Goal: Find specific page/section: Find specific page/section

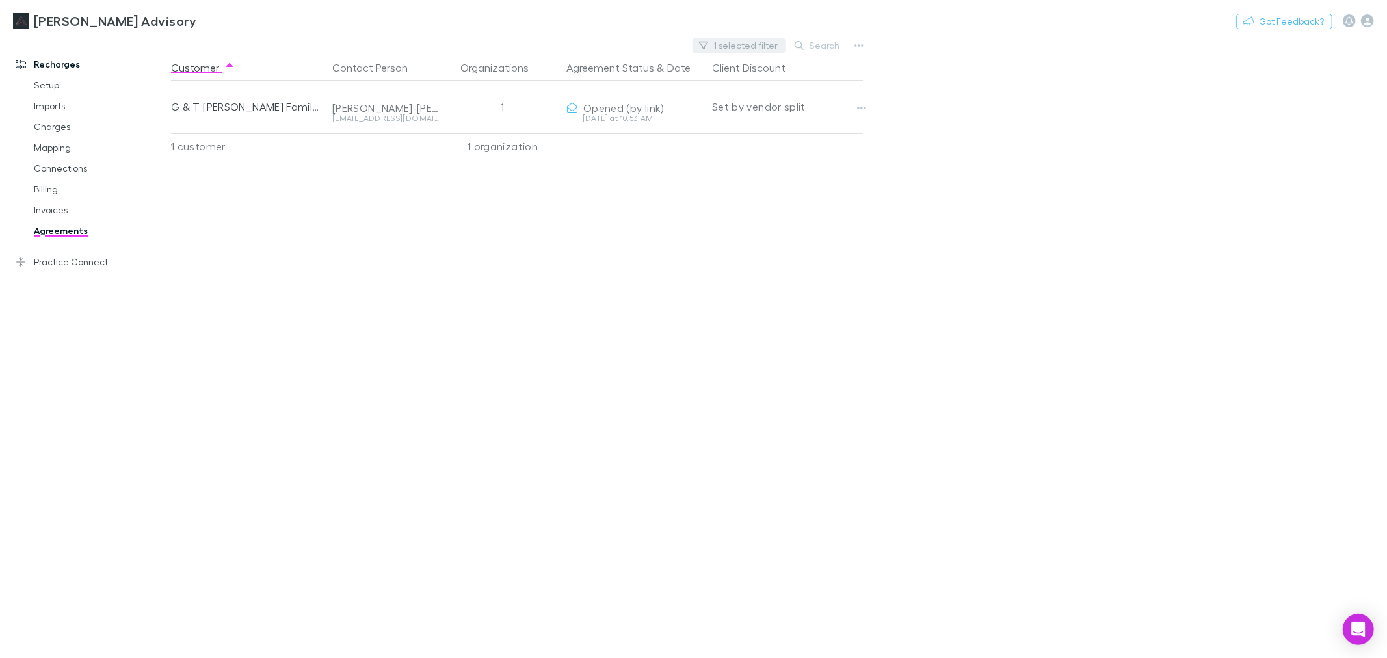
click at [736, 46] on button "1 selected filter" at bounding box center [739, 46] width 93 height 16
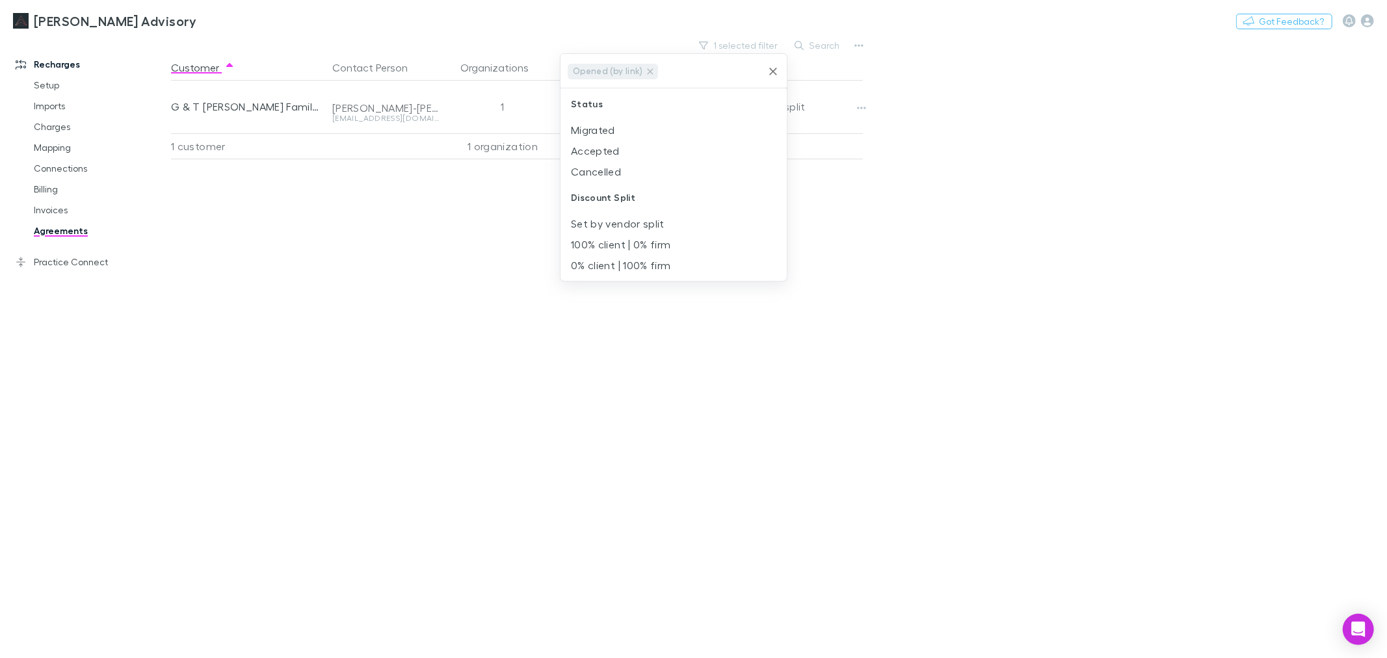
click at [765, 69] on button "Clear" at bounding box center [773, 71] width 18 height 18
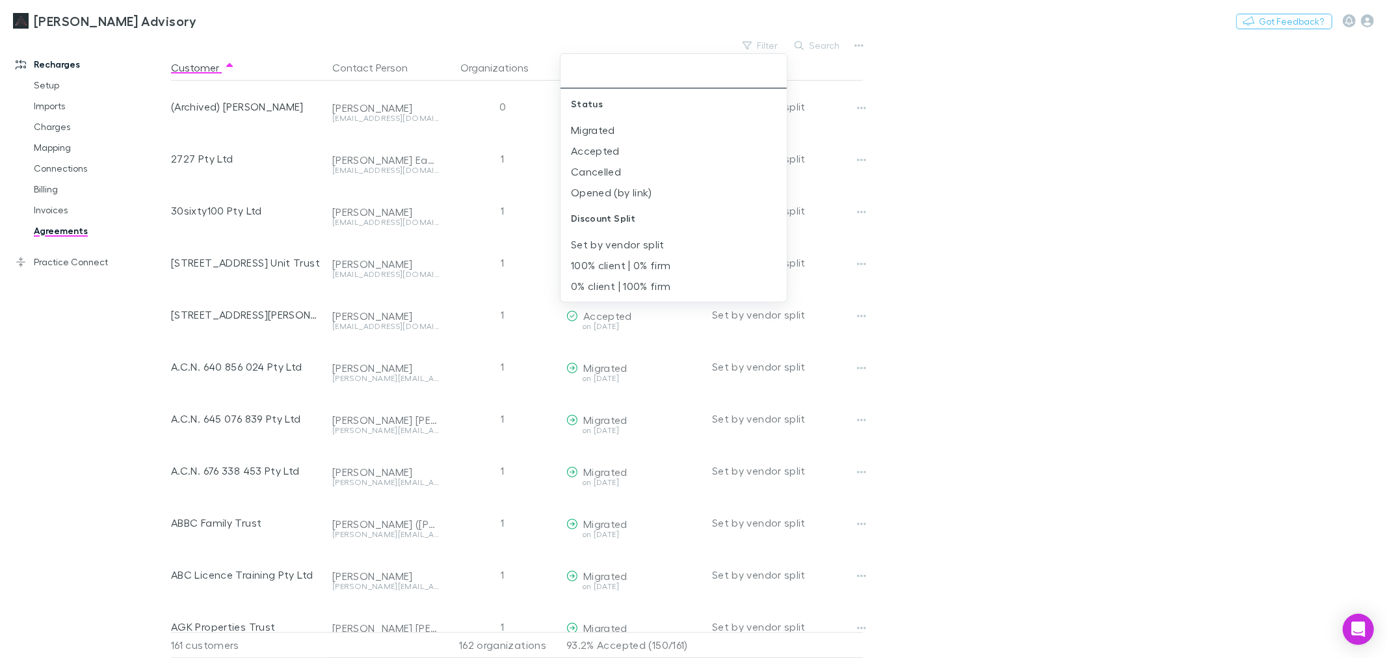
click at [766, 46] on div at bounding box center [693, 329] width 1387 height 658
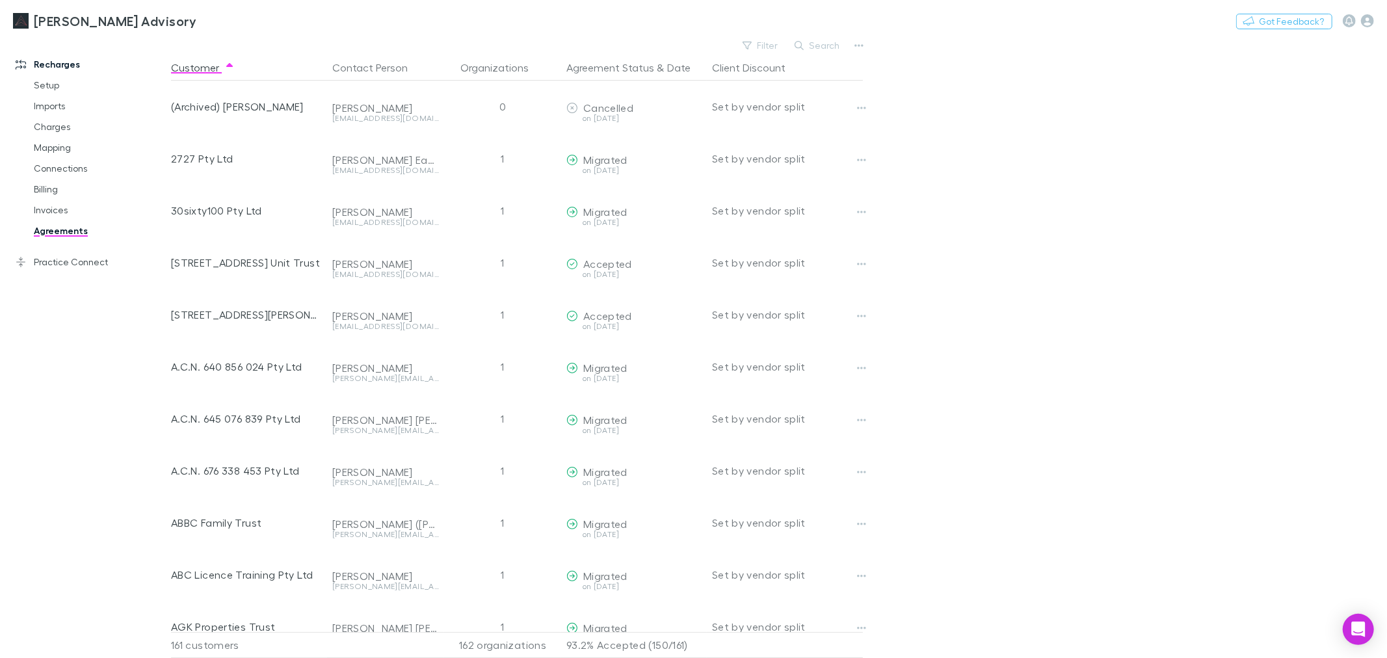
click at [766, 46] on button "Filter" at bounding box center [760, 46] width 49 height 16
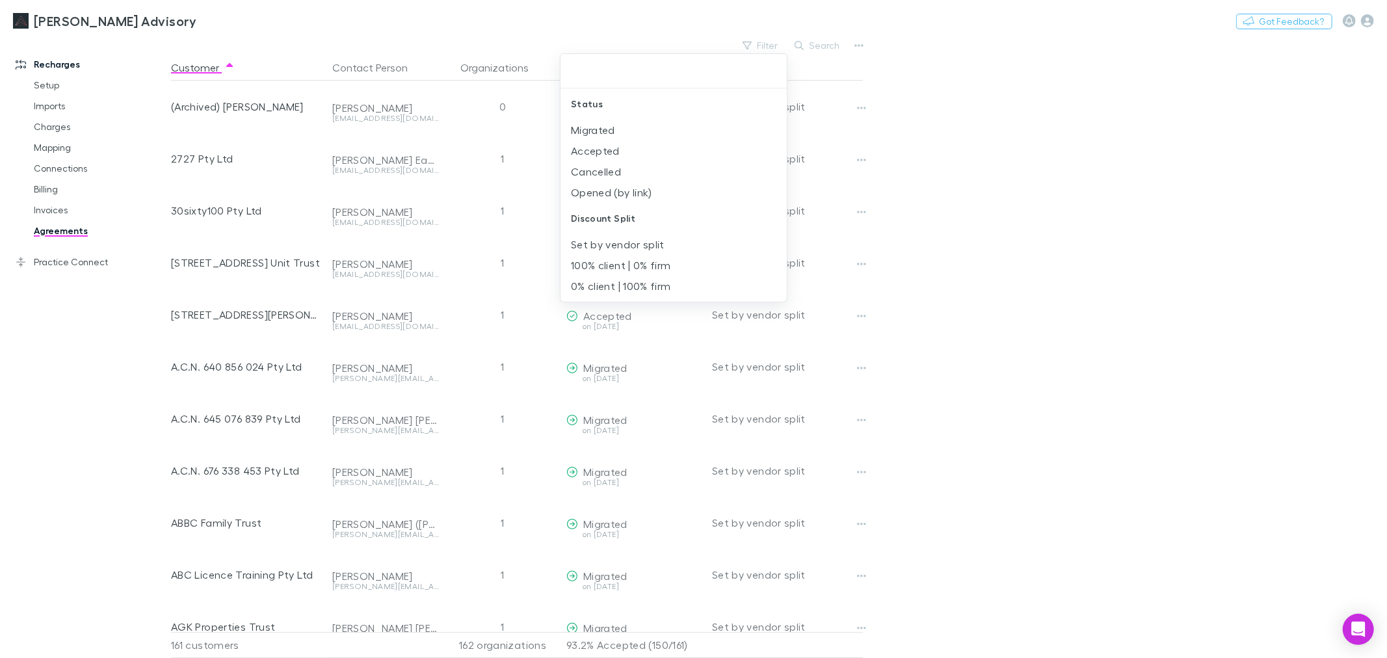
click at [1069, 186] on div at bounding box center [693, 329] width 1387 height 658
